Goal: Information Seeking & Learning: Learn about a topic

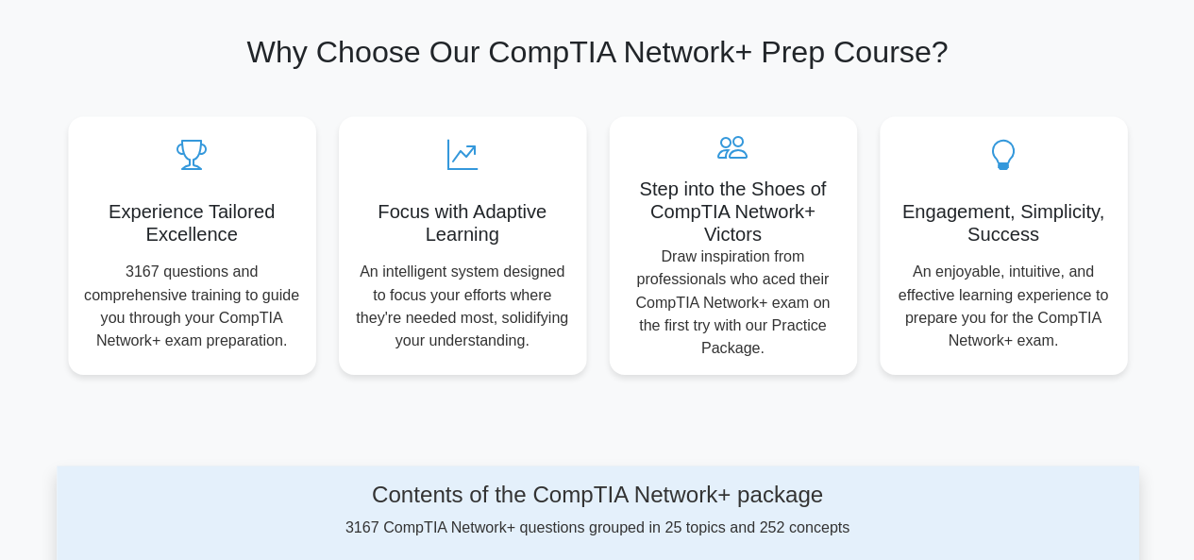
scroll to position [604, 0]
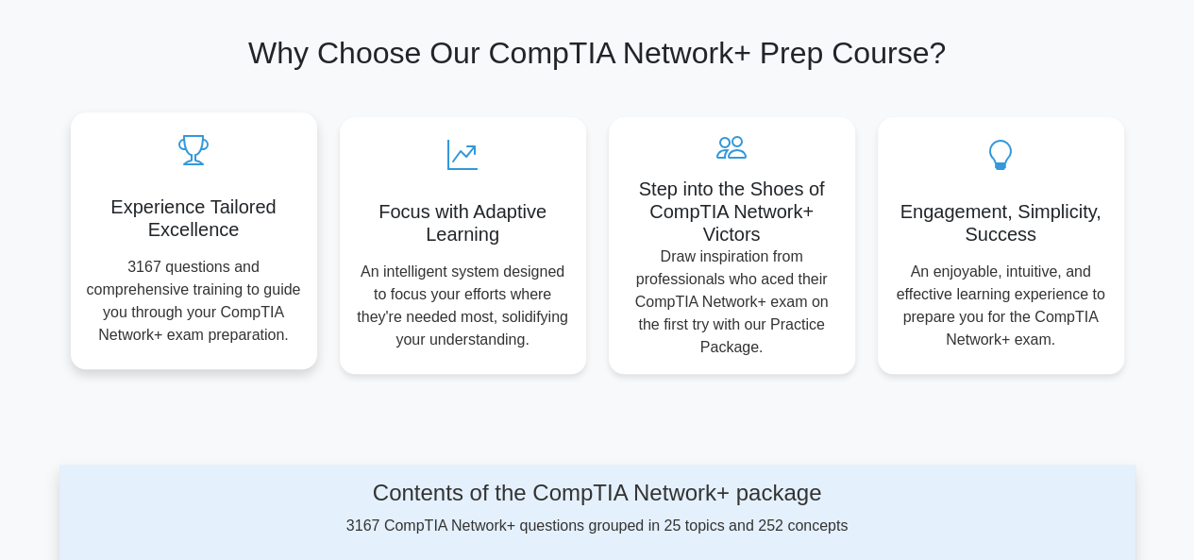
click at [206, 205] on h5 "Experience Tailored Excellence" at bounding box center [194, 217] width 216 height 45
click at [200, 212] on h5 "Experience Tailored Excellence" at bounding box center [194, 217] width 216 height 45
drag, startPoint x: 250, startPoint y: 199, endPoint x: 264, endPoint y: 209, distance: 17.0
click at [264, 209] on h5 "Experience Tailored Excellence" at bounding box center [194, 217] width 216 height 45
click at [266, 149] on icon at bounding box center [194, 150] width 216 height 30
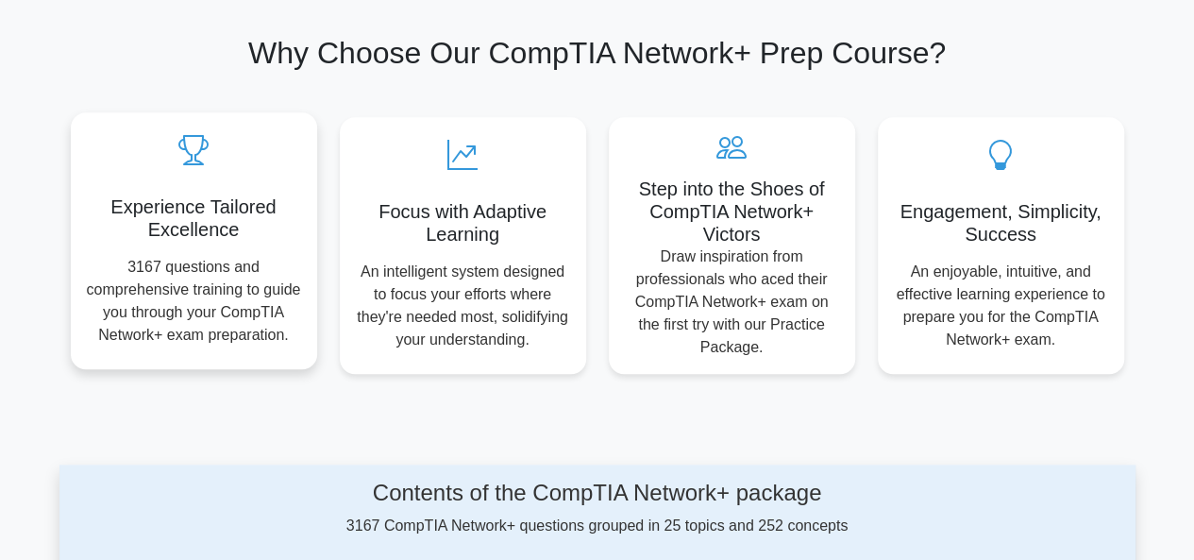
click at [260, 341] on p "3167 questions and comprehensive training to guide you through your CompTIA Net…" at bounding box center [194, 301] width 216 height 91
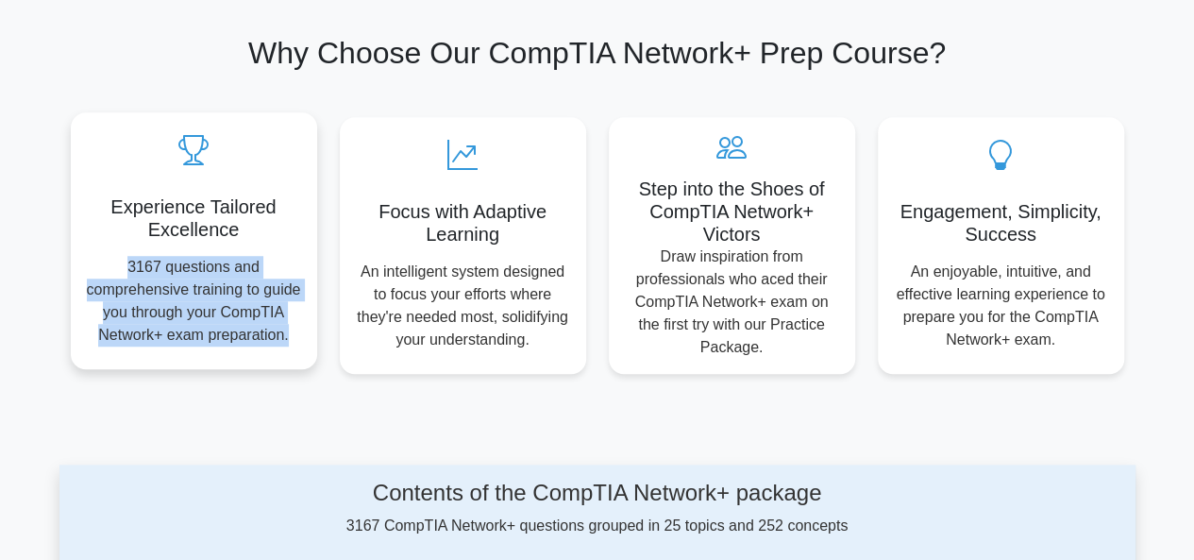
click at [260, 341] on p "3167 questions and comprehensive training to guide you through your CompTIA Net…" at bounding box center [194, 301] width 216 height 91
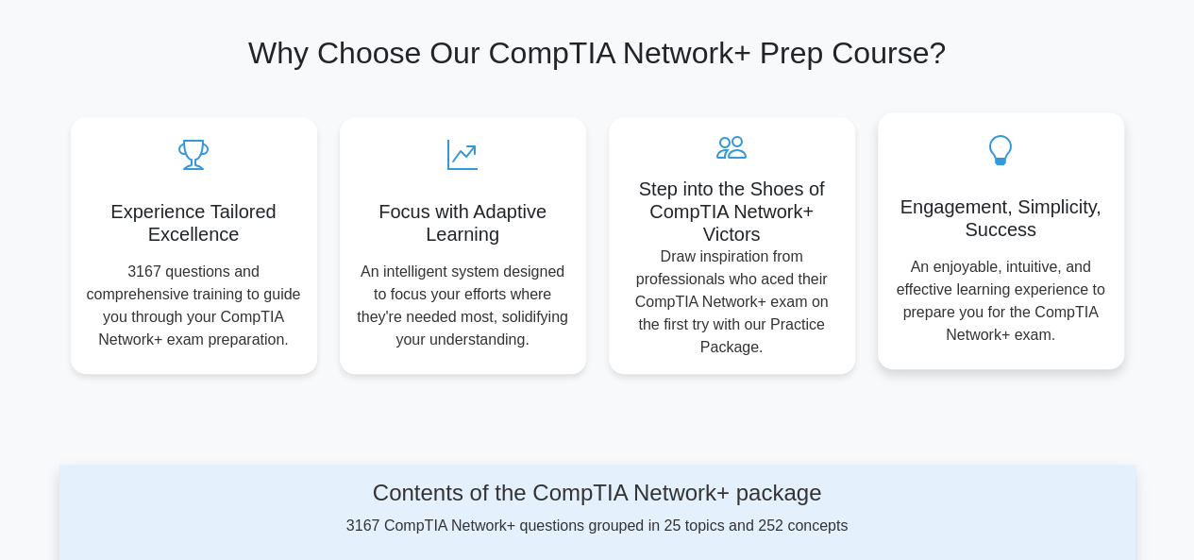
click at [963, 158] on icon at bounding box center [1001, 150] width 216 height 30
click at [1037, 173] on div "Engagement, Simplicity, Success An enjoyable, intuitive, and effective learning…" at bounding box center [1001, 240] width 246 height 257
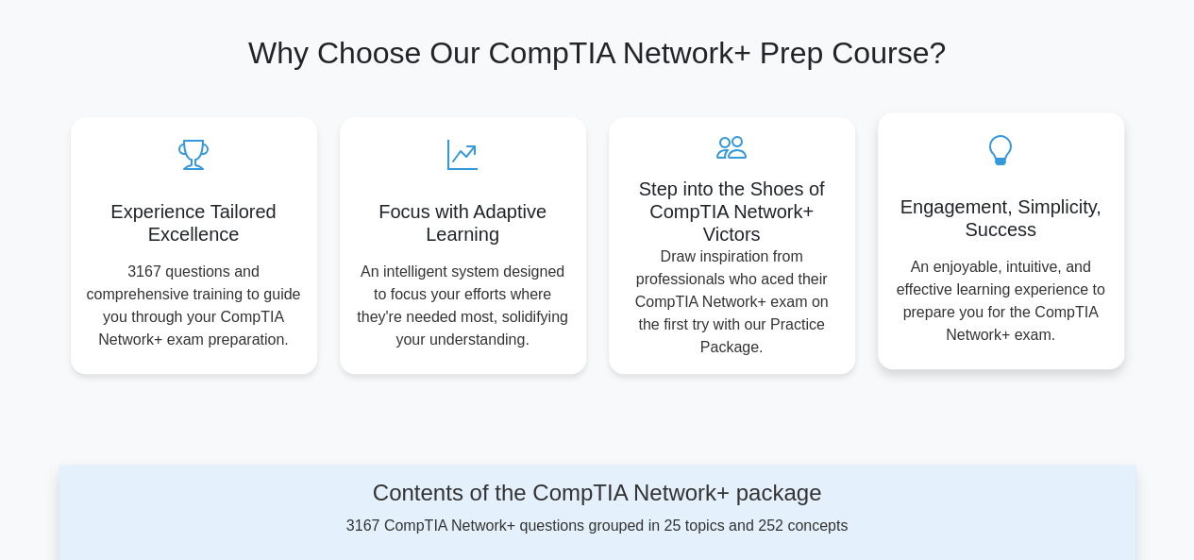
click at [1031, 171] on div "Engagement, Simplicity, Success An enjoyable, intuitive, and effective learning…" at bounding box center [1001, 240] width 246 height 257
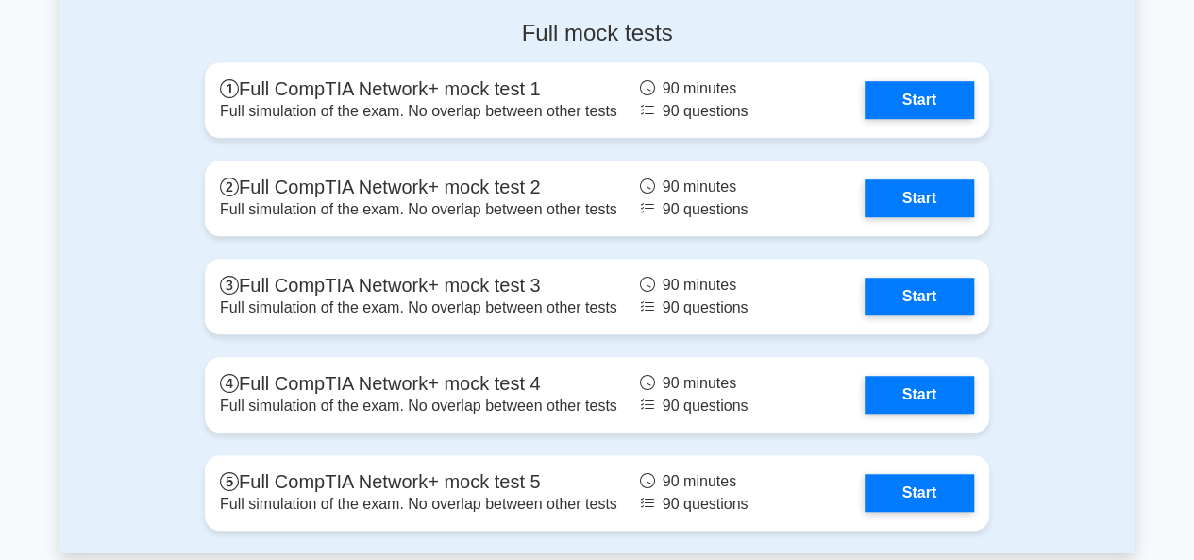
scroll to position [4056, 0]
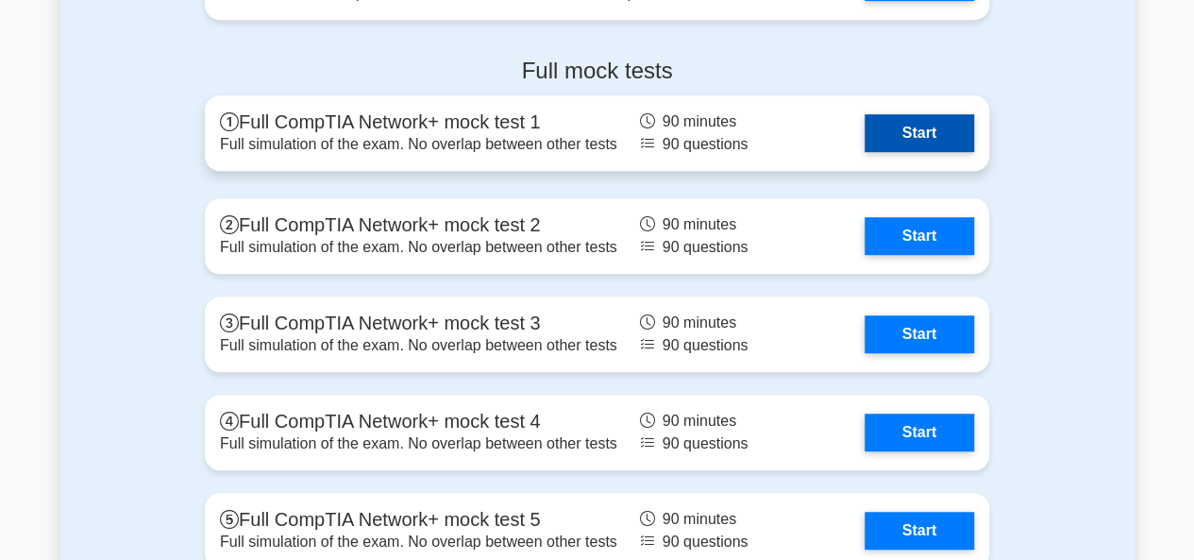
click at [908, 136] on link "Start" at bounding box center [918, 133] width 109 height 38
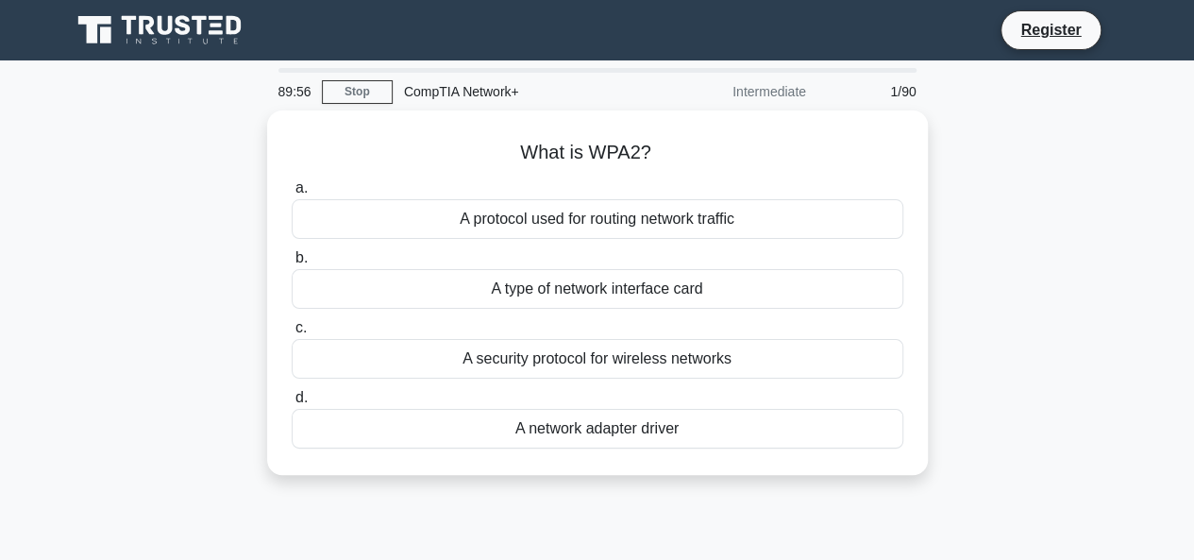
click at [1090, 407] on div "What is WPA2? .spinner_0XTQ{transform-origin:center;animation:spinner_y6GP .75s…" at bounding box center [597, 303] width 1076 height 387
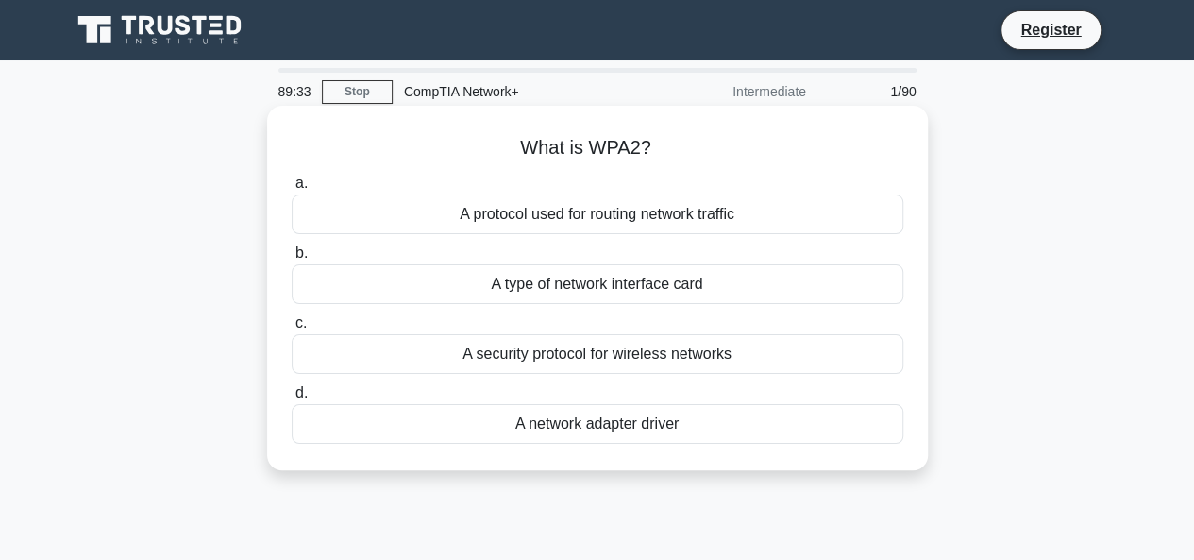
click at [640, 361] on div "A security protocol for wireless networks" at bounding box center [598, 354] width 612 height 40
click at [292, 329] on input "c. A security protocol for wireless networks" at bounding box center [292, 323] width 0 height 12
